Goal: Communication & Community: Share content

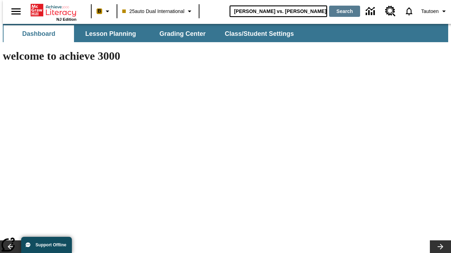
type input "[PERSON_NAME] vs. [PERSON_NAME]"
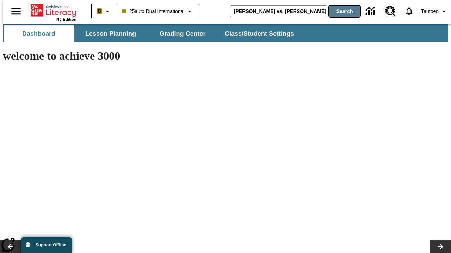
click at [340, 11] on button "Search" at bounding box center [344, 11] width 31 height 11
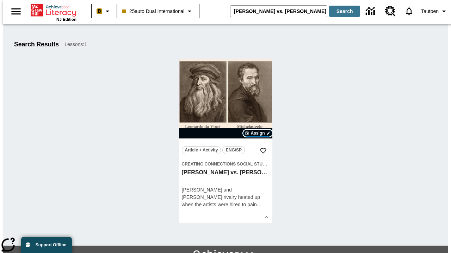
click at [258, 133] on span "Assign" at bounding box center [257, 133] width 14 height 6
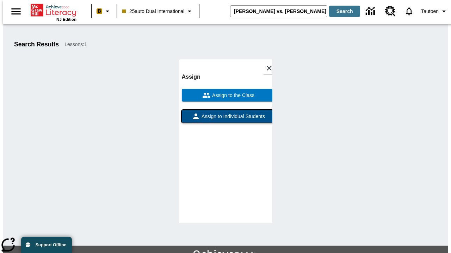
click at [225, 113] on span "Assign to Individual Students" at bounding box center [232, 116] width 65 height 7
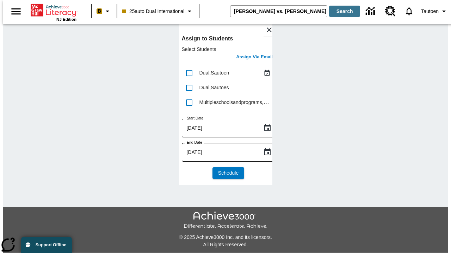
click at [189, 73] on input "lesson details" at bounding box center [189, 73] width 15 height 15
checkbox input "true"
click at [249, 58] on h6 "Assign Via Email" at bounding box center [254, 57] width 37 height 8
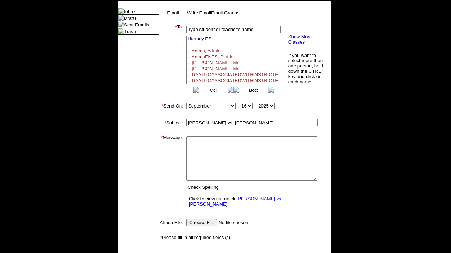
select select
